Goal: Information Seeking & Learning: Find specific page/section

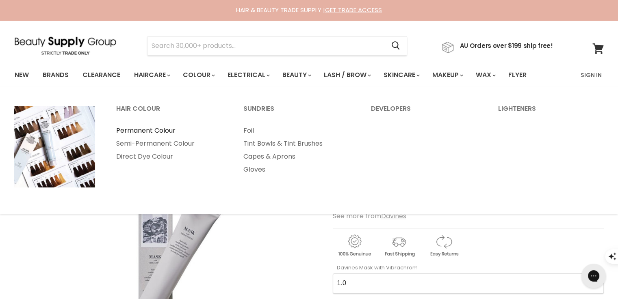
click at [167, 130] on link "Permanent Colour" at bounding box center [169, 130] width 126 height 13
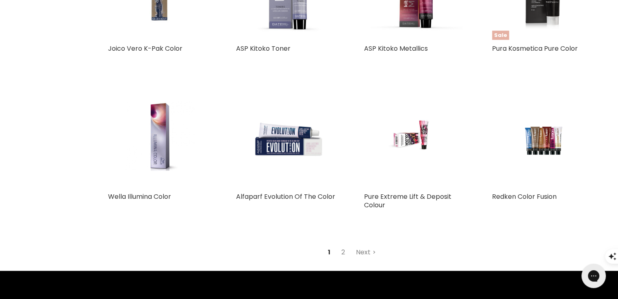
scroll to position [1840, 0]
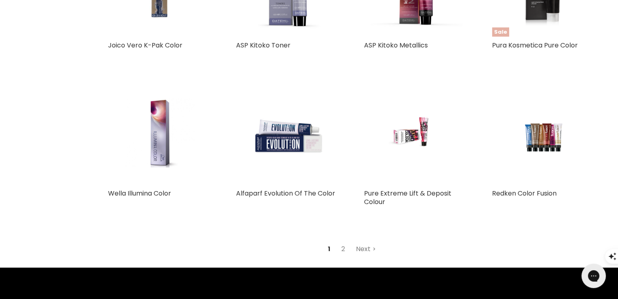
click at [367, 253] on link "Next" at bounding box center [365, 249] width 29 height 15
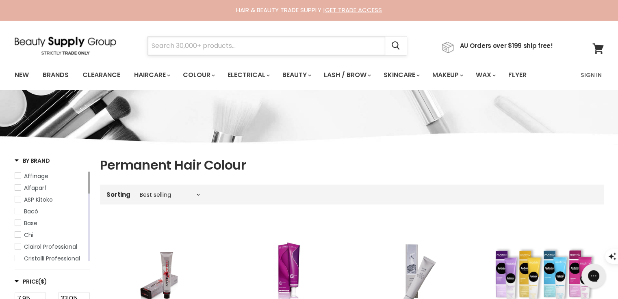
click at [331, 43] on input "Search" at bounding box center [266, 46] width 238 height 19
paste input "Stone Ferre"
type input "Stone Ferre"
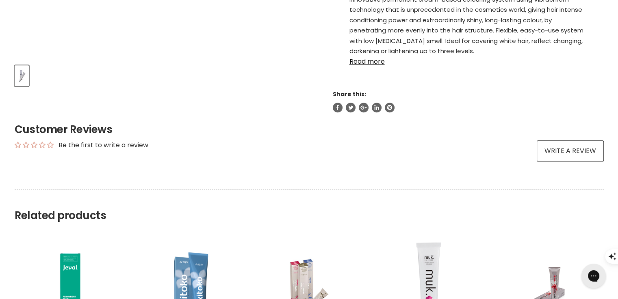
scroll to position [349, 0]
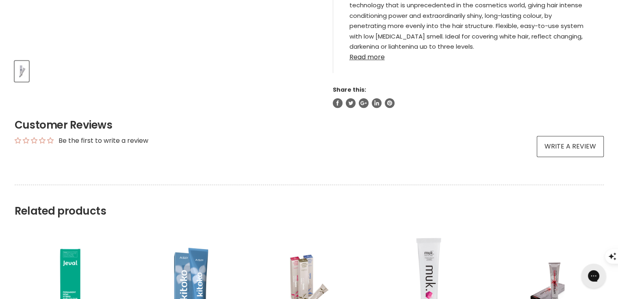
click at [371, 59] on link "Read more" at bounding box center [468, 55] width 238 height 12
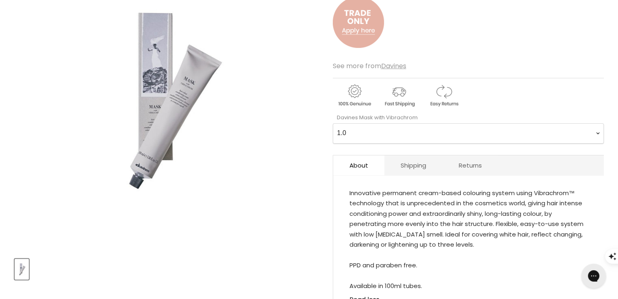
scroll to position [0, 0]
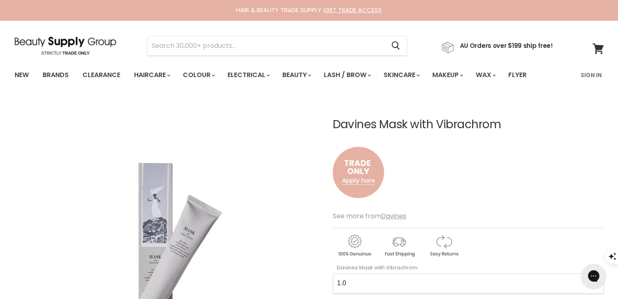
drag, startPoint x: 333, startPoint y: 126, endPoint x: 410, endPoint y: 126, distance: 76.4
click at [410, 126] on h1 "Davines Mask with Vibrachrom" at bounding box center [468, 125] width 271 height 13
copy h1 "Davines Mask"
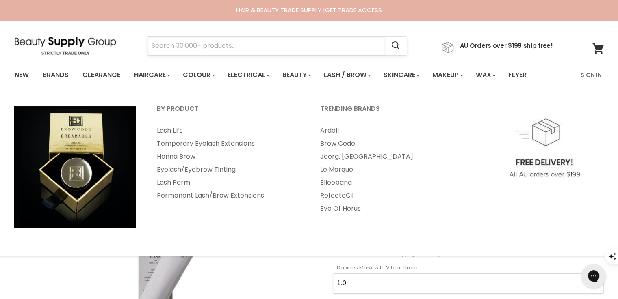
click at [304, 44] on input "Search" at bounding box center [266, 46] width 238 height 19
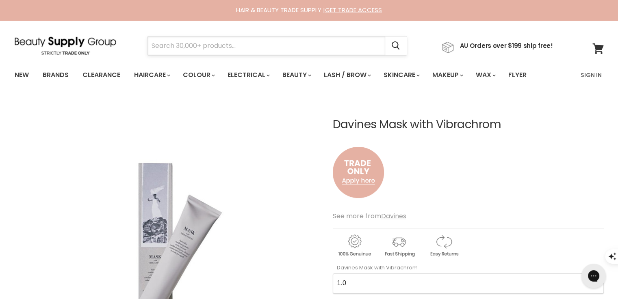
paste input "Davines Mask"
type input "Davines Mask"
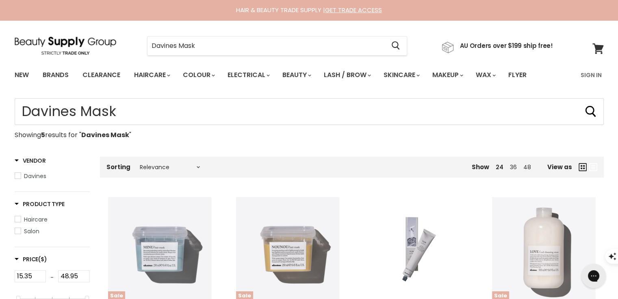
scroll to position [134, 0]
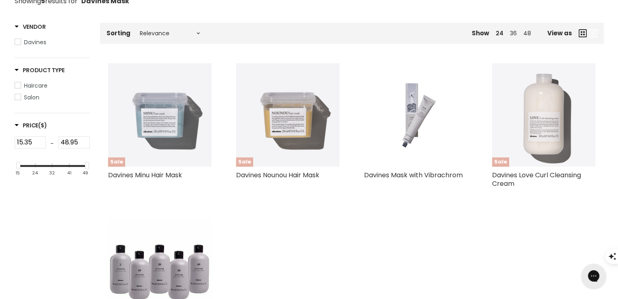
type input "Davines Mask"
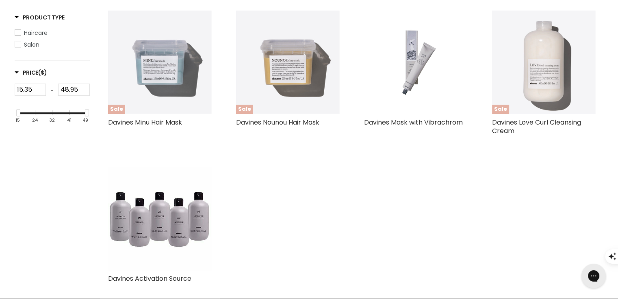
scroll to position [186, 0]
